Goal: Information Seeking & Learning: Learn about a topic

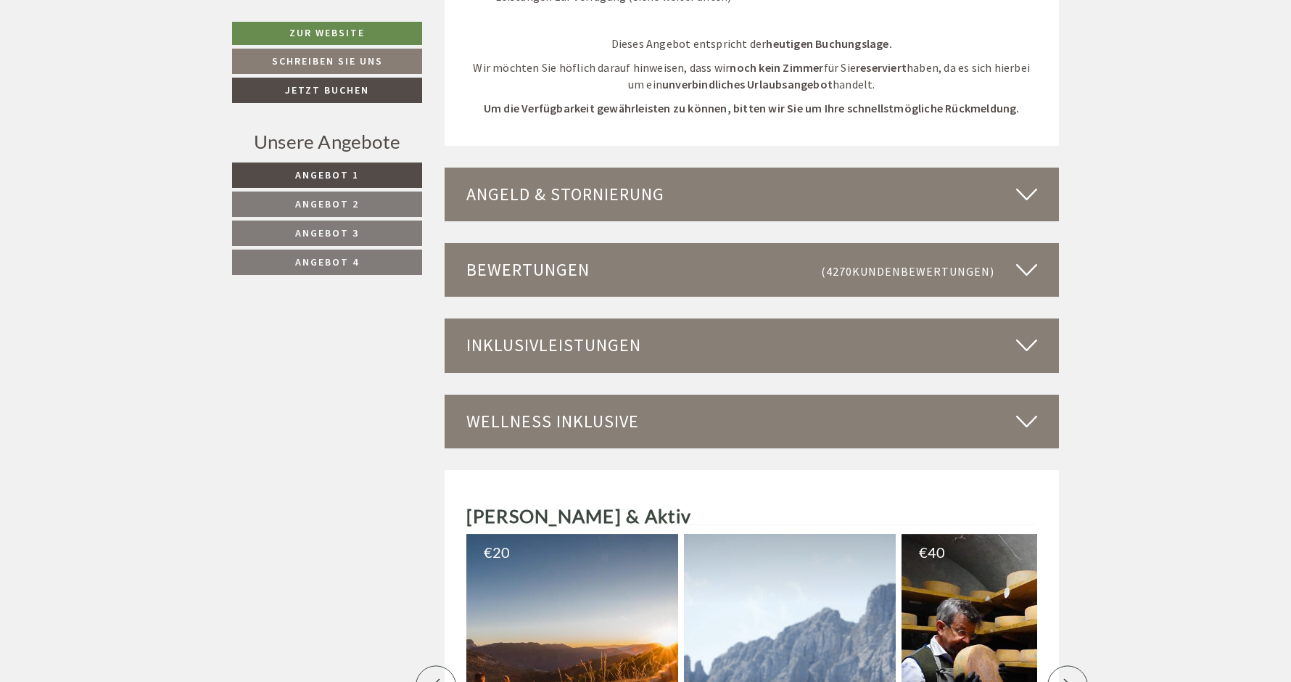
scroll to position [4080, 0]
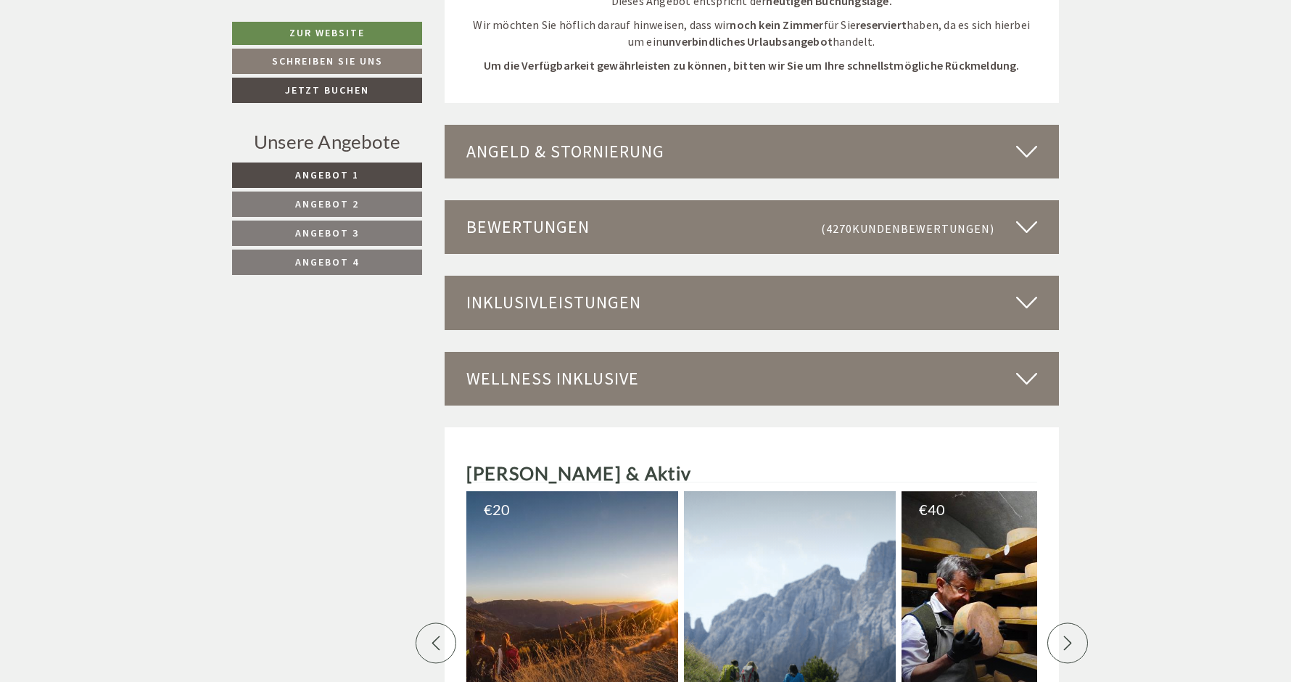
click at [1018, 290] on icon at bounding box center [1026, 302] width 21 height 25
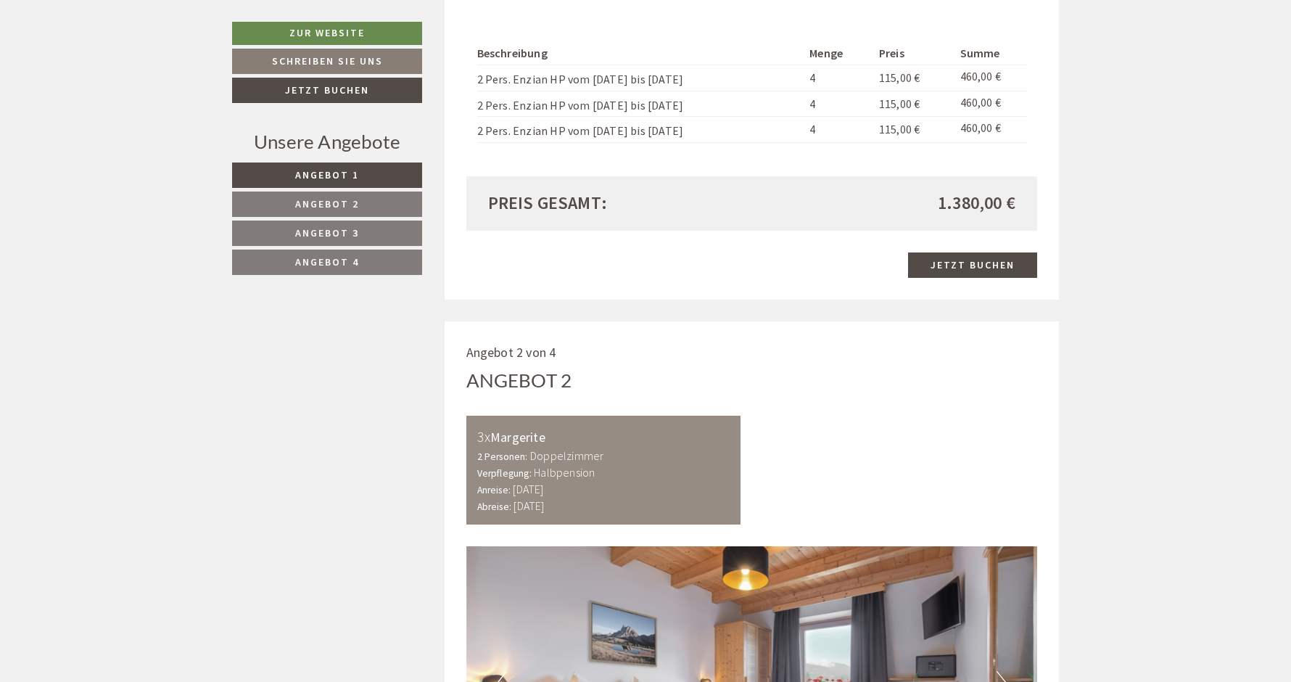
scroll to position [1542, 0]
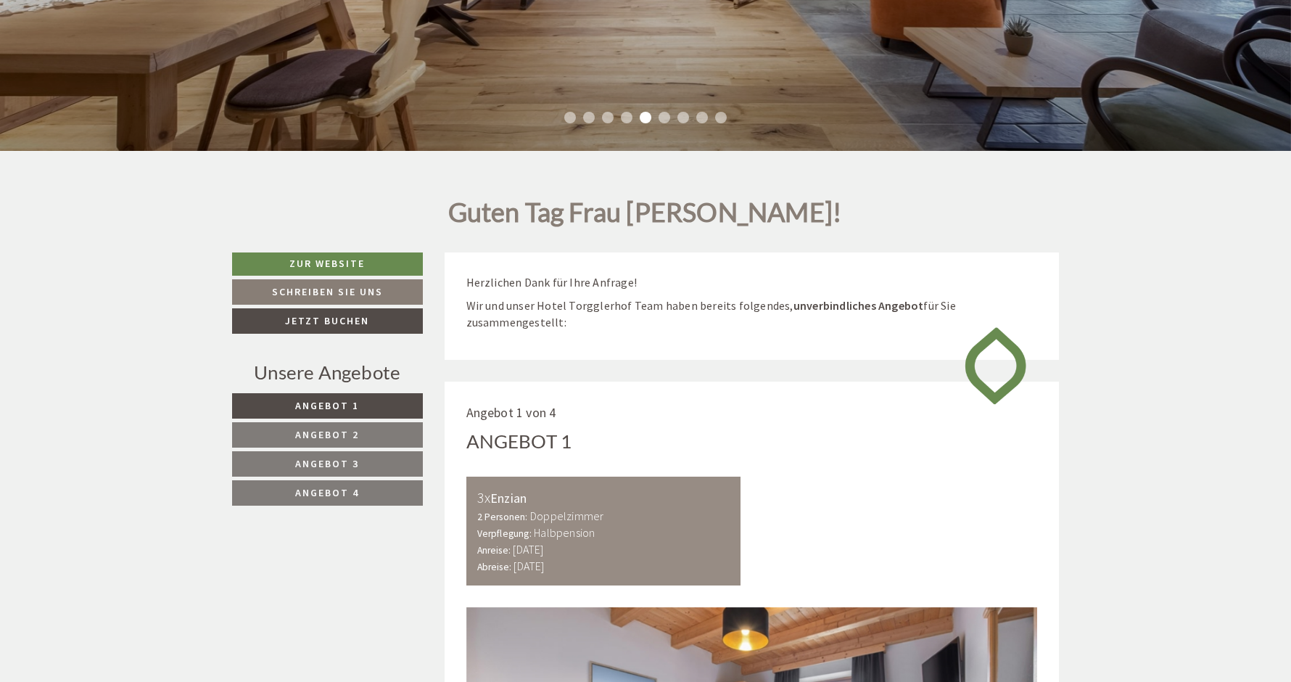
scroll to position [453, 0]
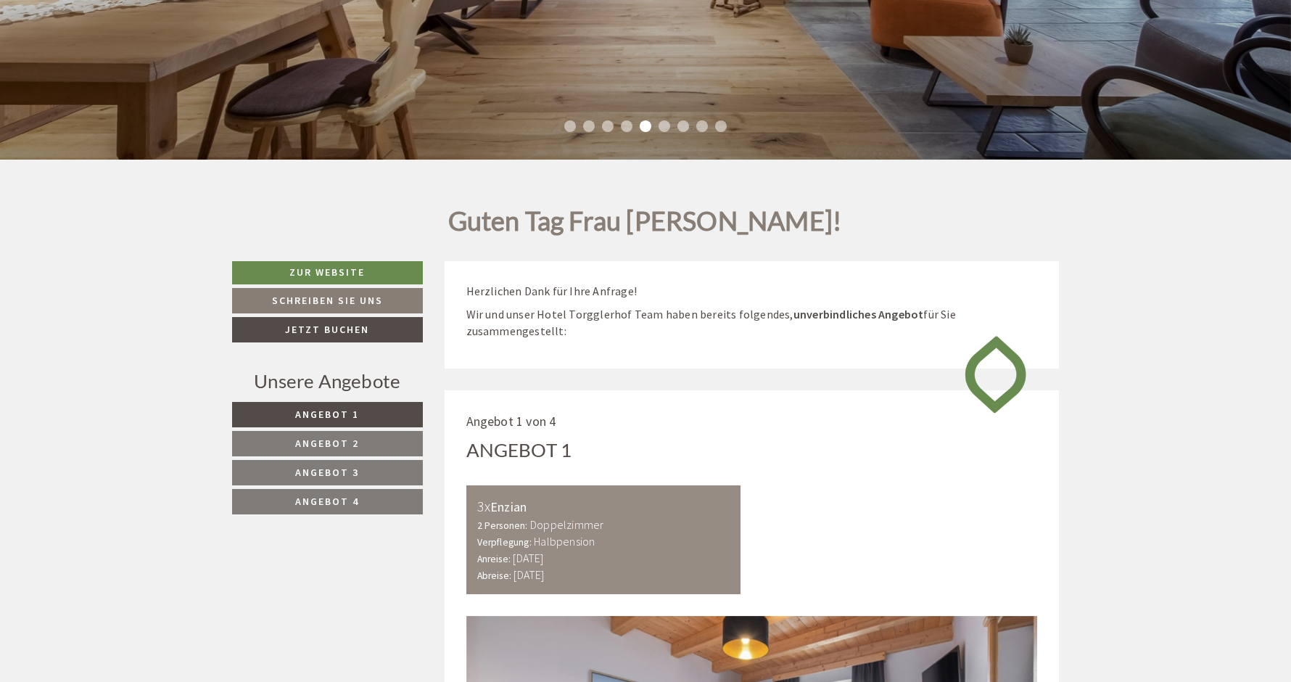
click at [341, 501] on span "Angebot 4" at bounding box center [327, 501] width 64 height 13
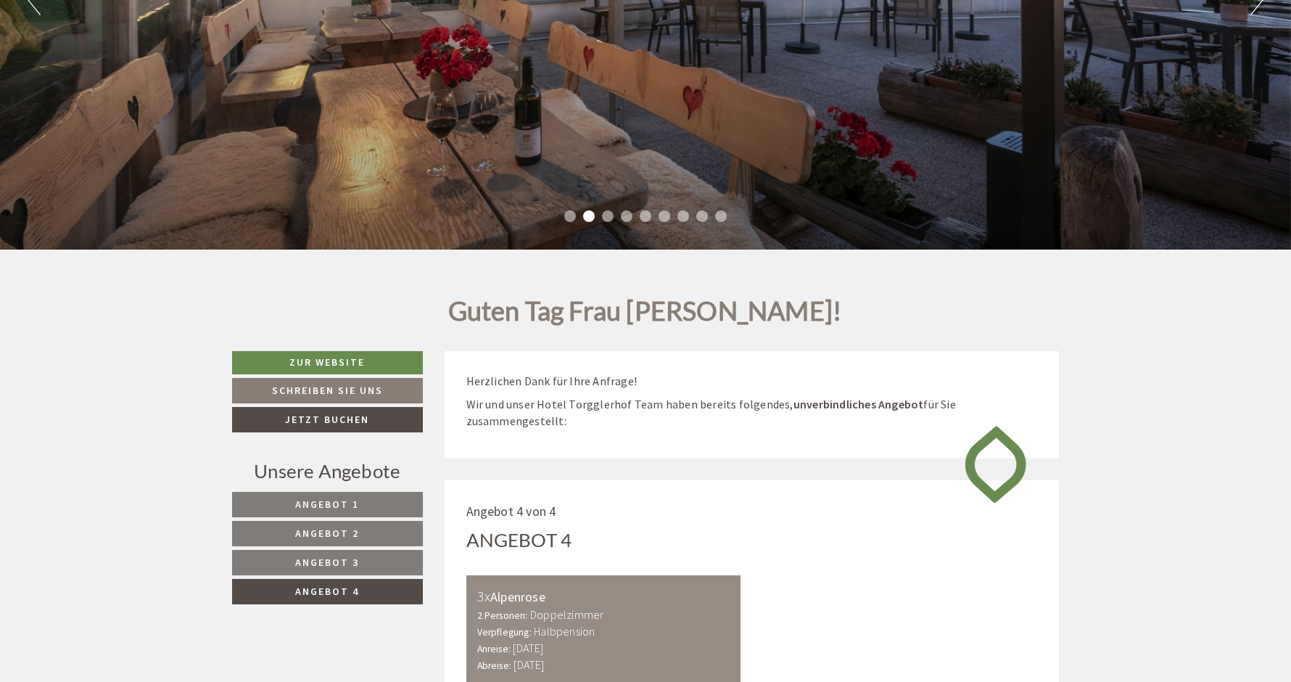
scroll to position [363, 0]
click at [388, 506] on link "Angebot 1" at bounding box center [327, 505] width 191 height 25
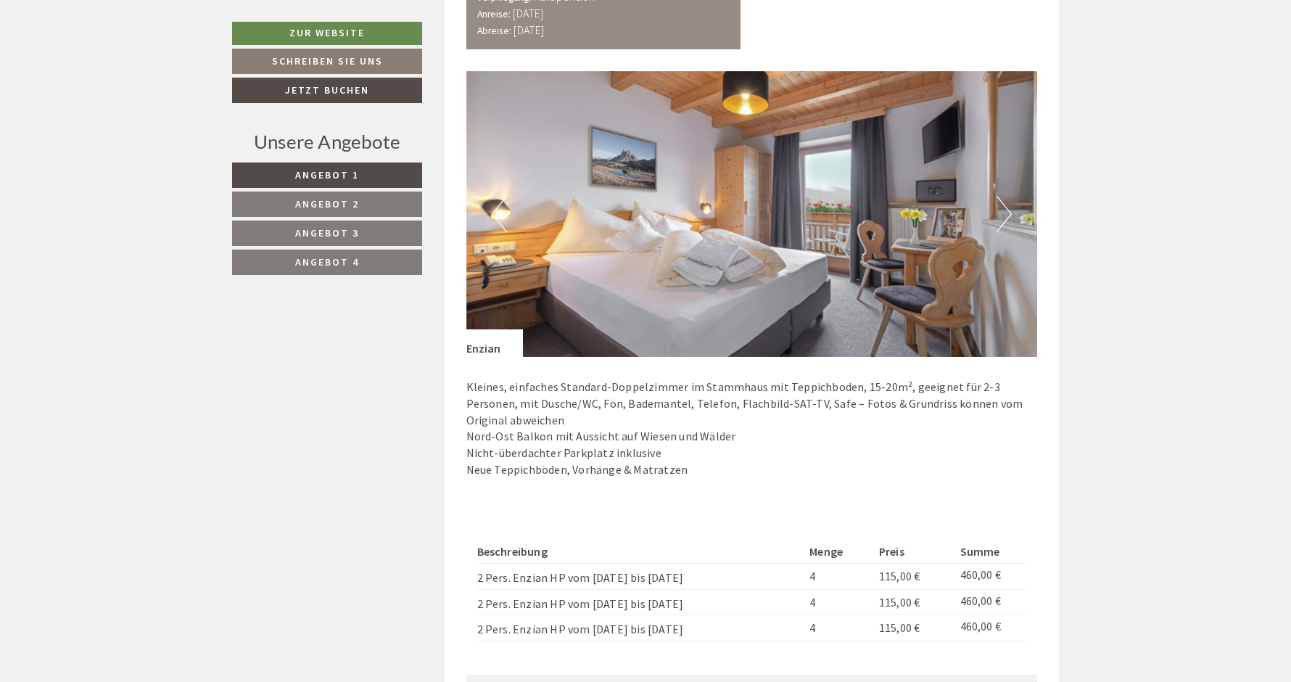
scroll to position [1024, 0]
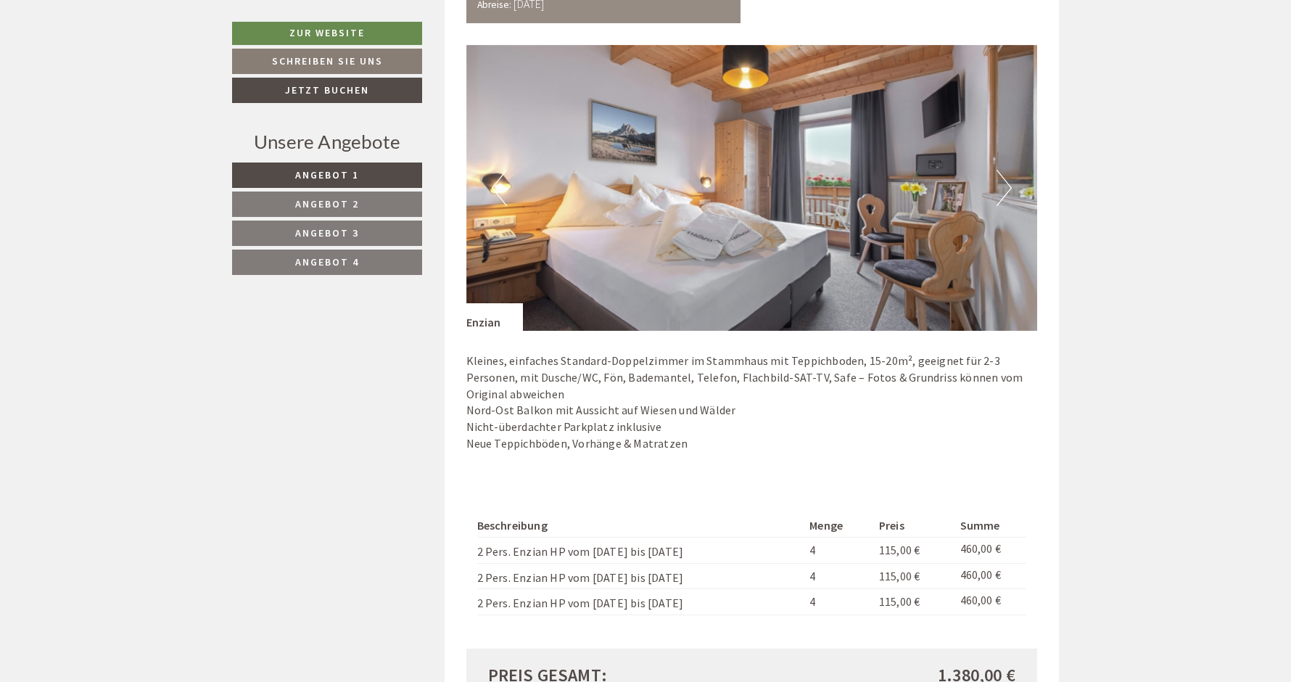
click at [1001, 185] on button "Next" at bounding box center [1004, 188] width 15 height 36
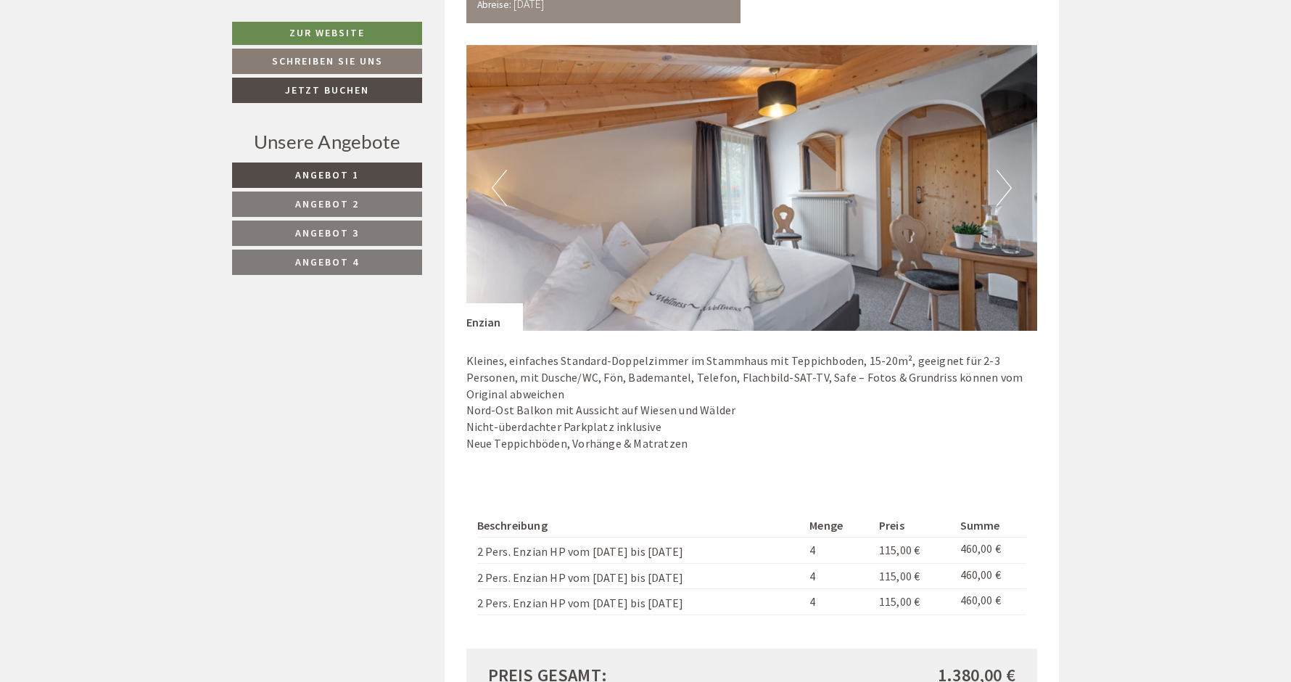
click at [1001, 185] on button "Next" at bounding box center [1004, 188] width 15 height 36
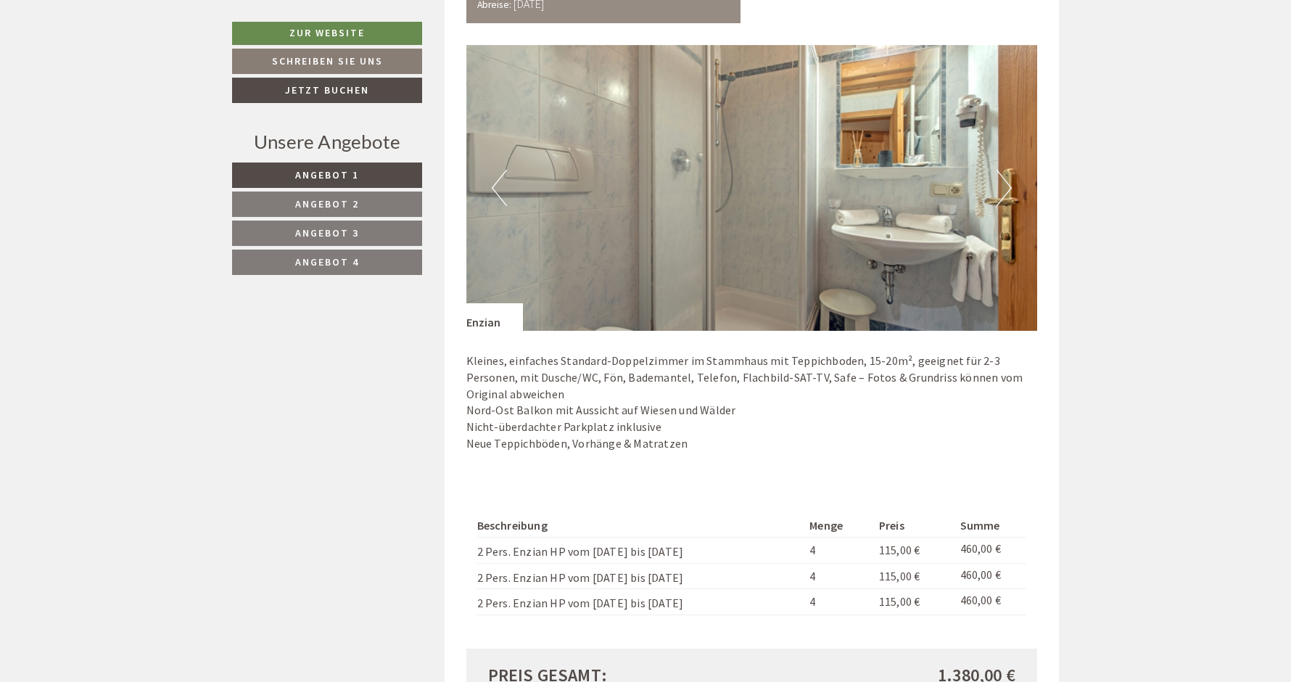
click at [1001, 185] on button "Next" at bounding box center [1004, 188] width 15 height 36
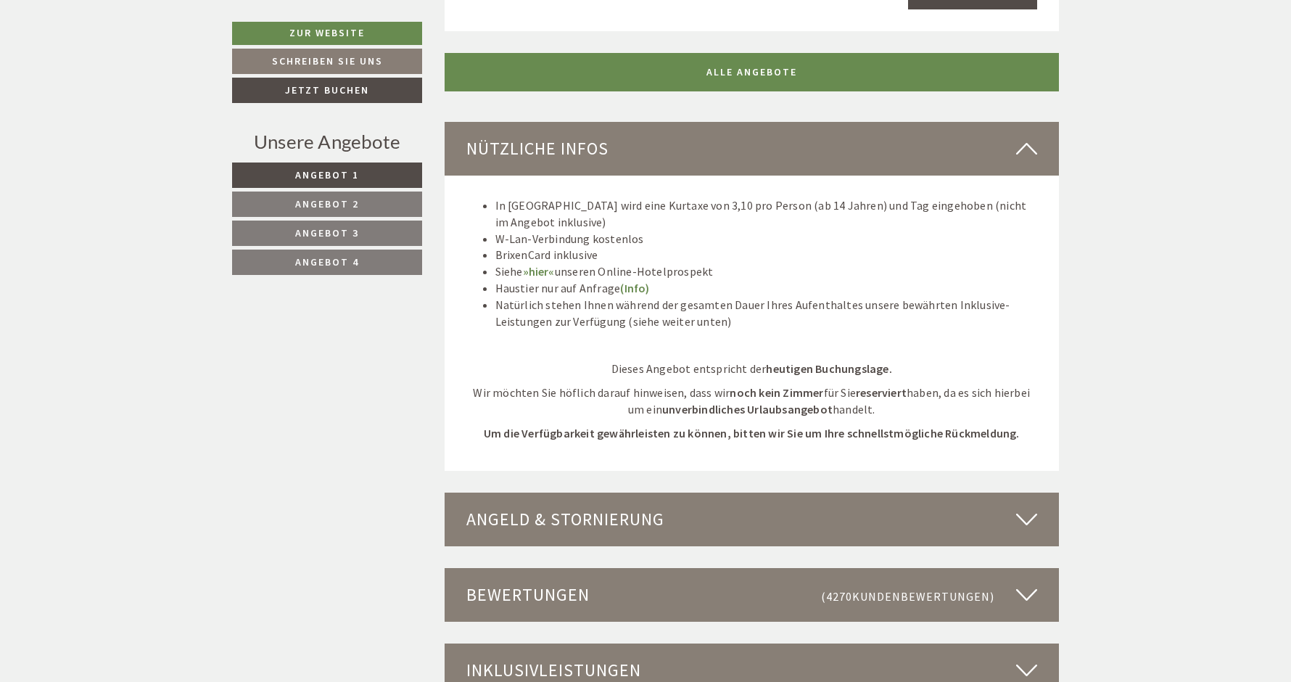
scroll to position [1750, 0]
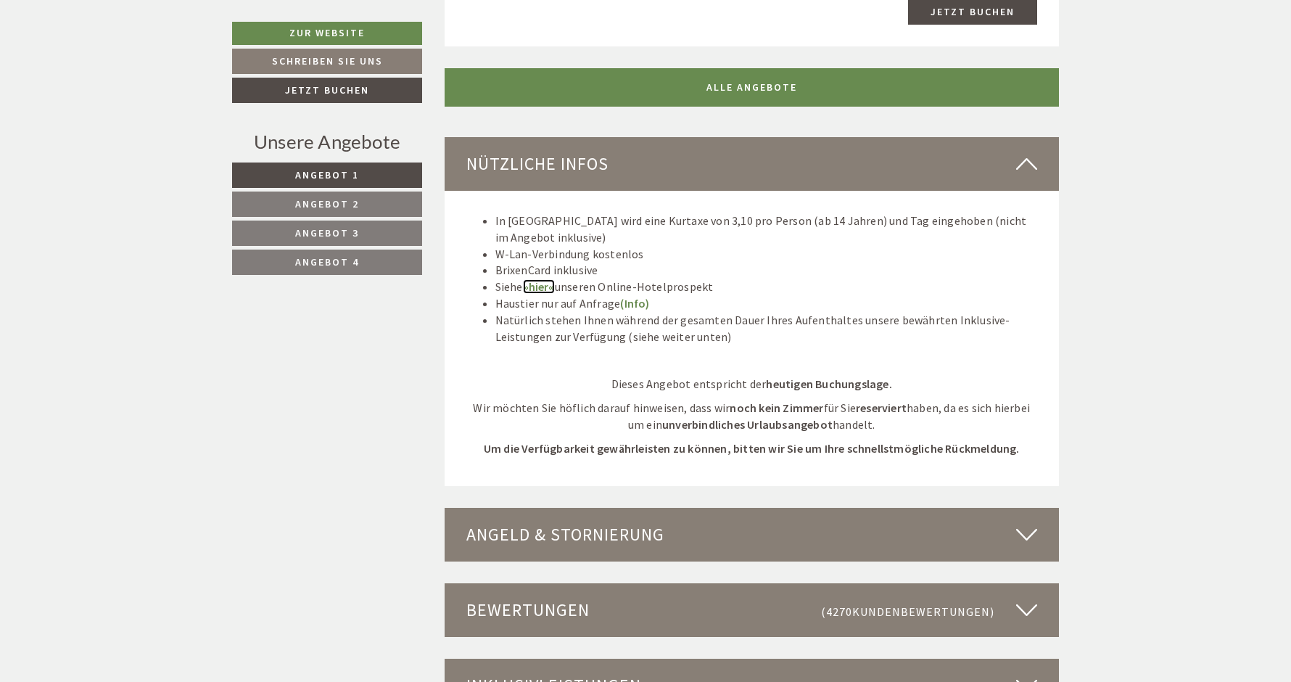
click at [542, 289] on link "»hier«" at bounding box center [539, 286] width 32 height 15
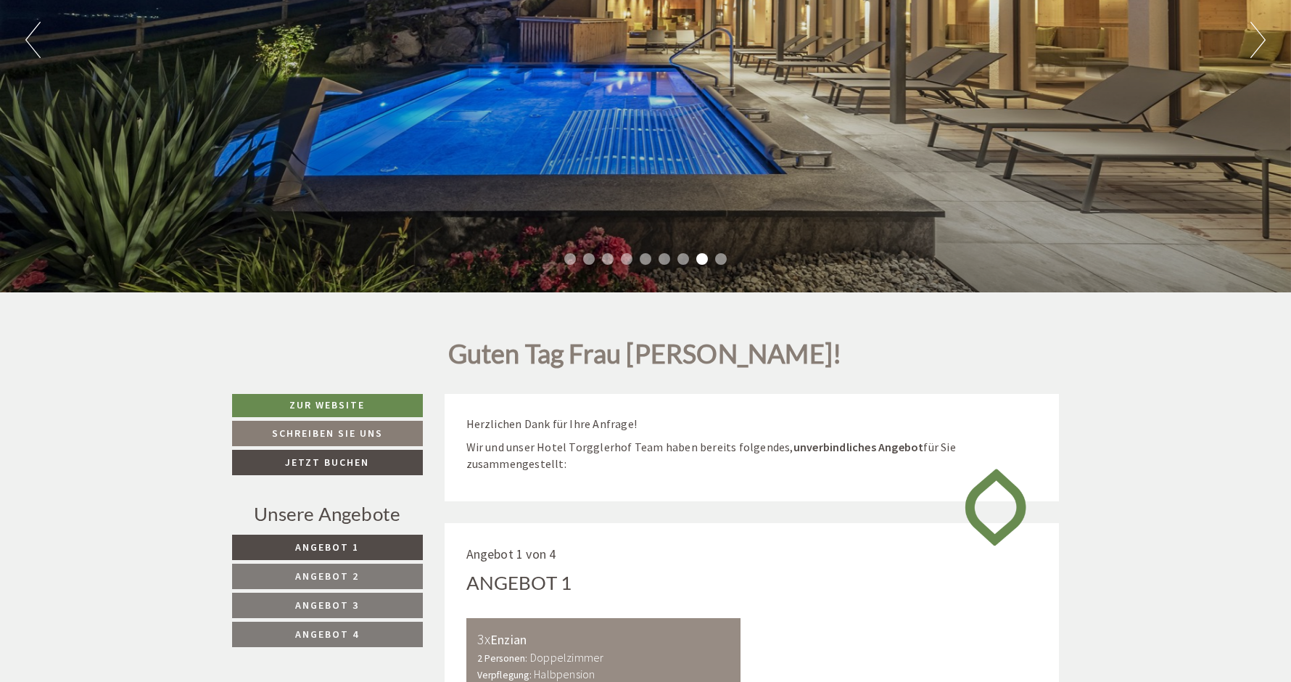
scroll to position [363, 0]
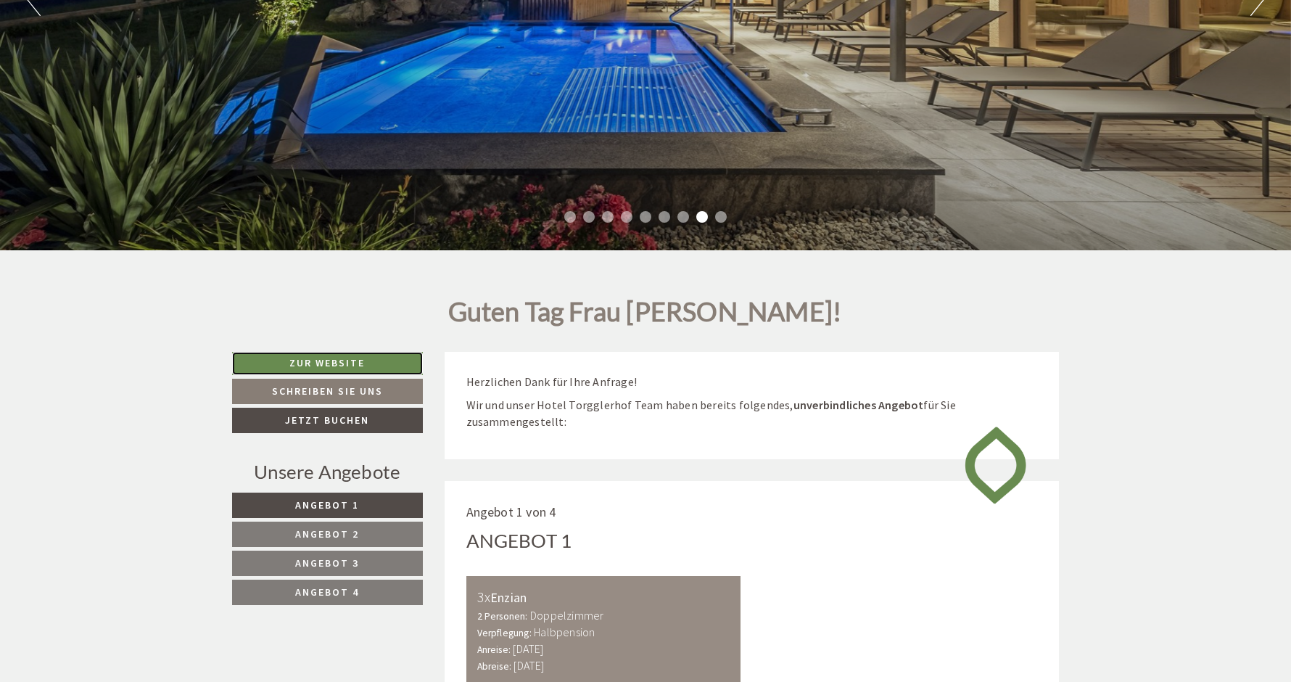
click at [353, 359] on link "Zur Website" at bounding box center [327, 363] width 191 height 23
